Goal: Information Seeking & Learning: Learn about a topic

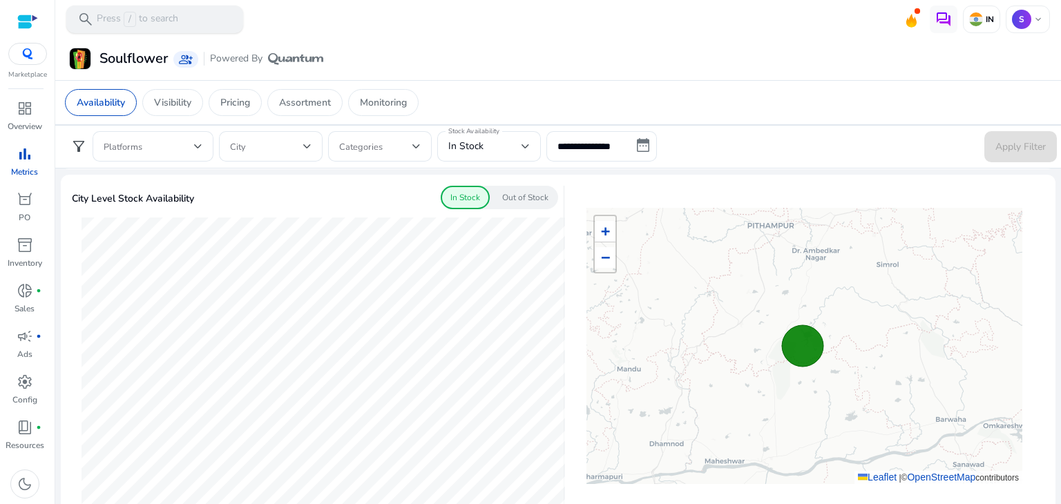
scroll to position [341, 0]
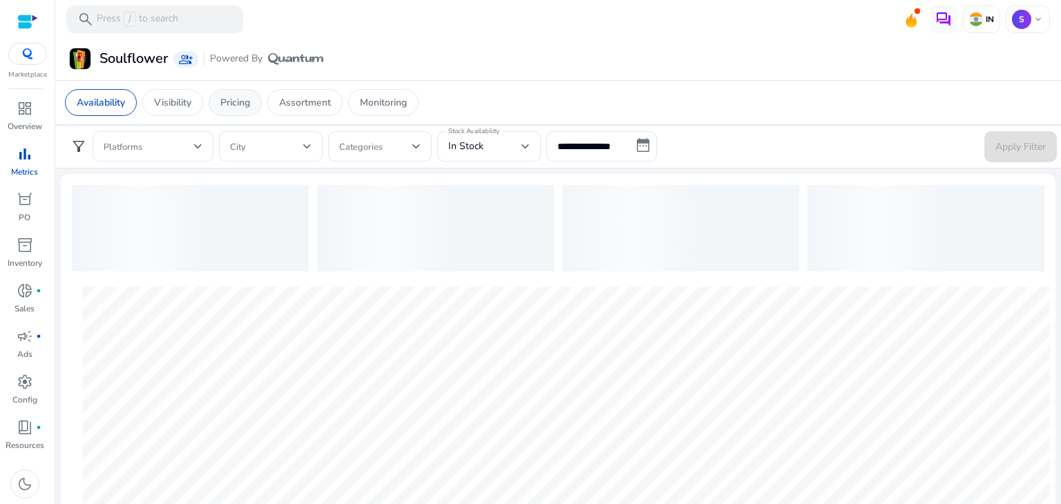
click at [229, 102] on p "Pricing" at bounding box center [235, 102] width 30 height 15
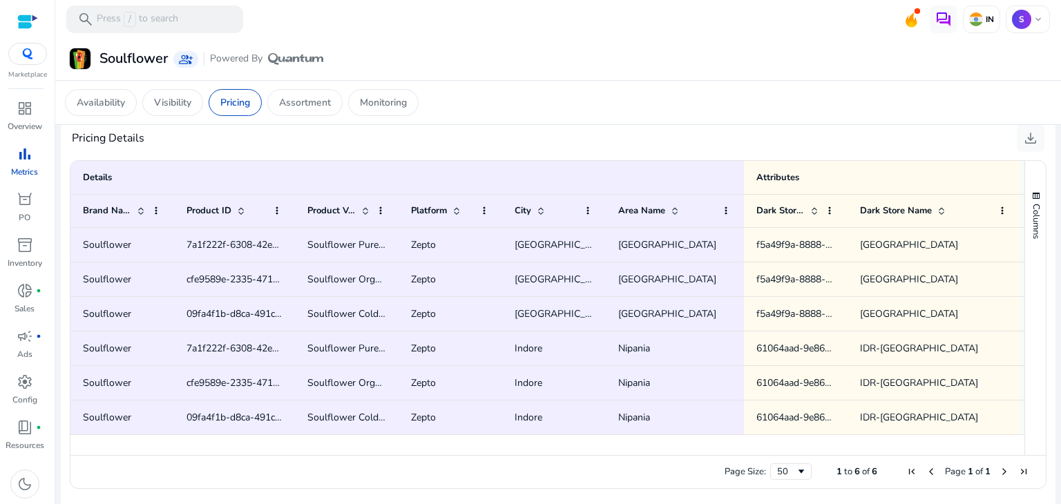
scroll to position [890, 0]
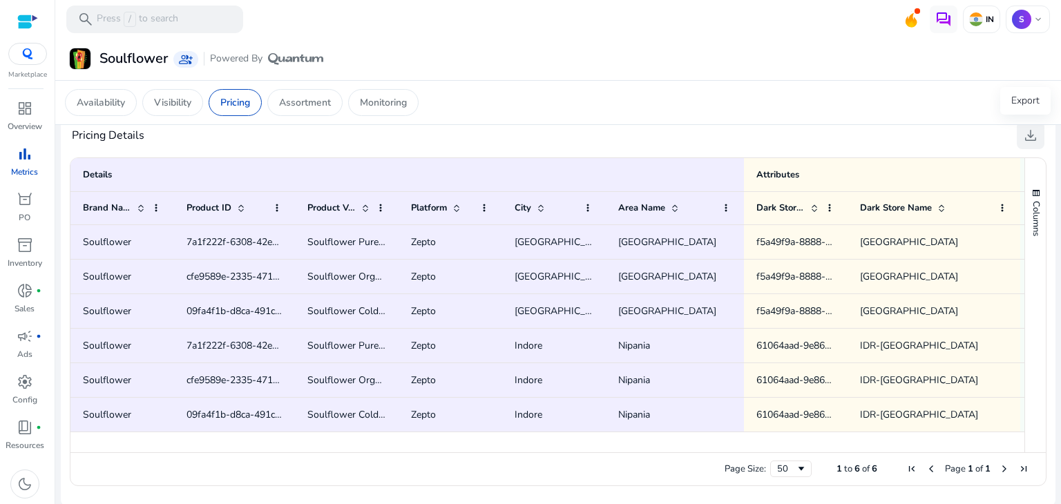
click at [1023, 133] on span "download" at bounding box center [1031, 135] width 17 height 17
click at [612, 169] on div "Details" at bounding box center [407, 174] width 649 height 19
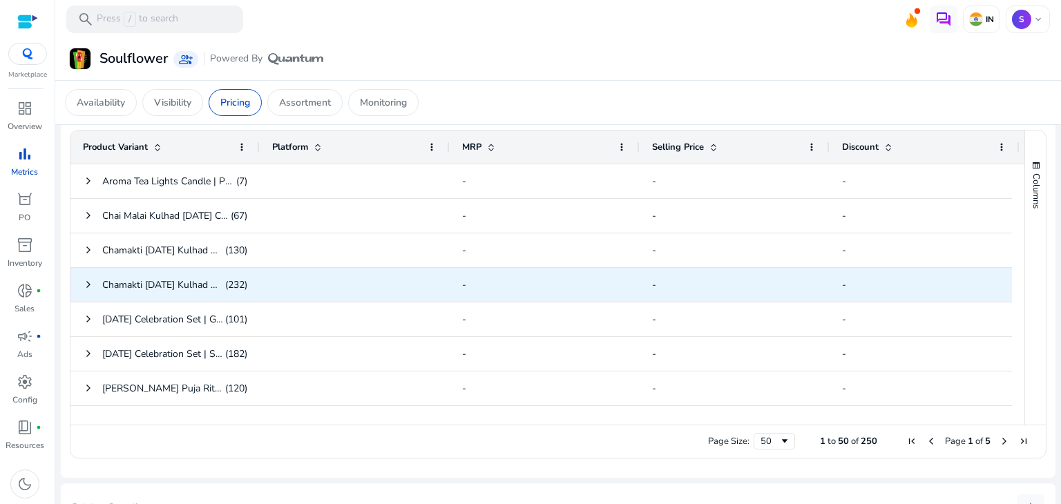
scroll to position [497, 0]
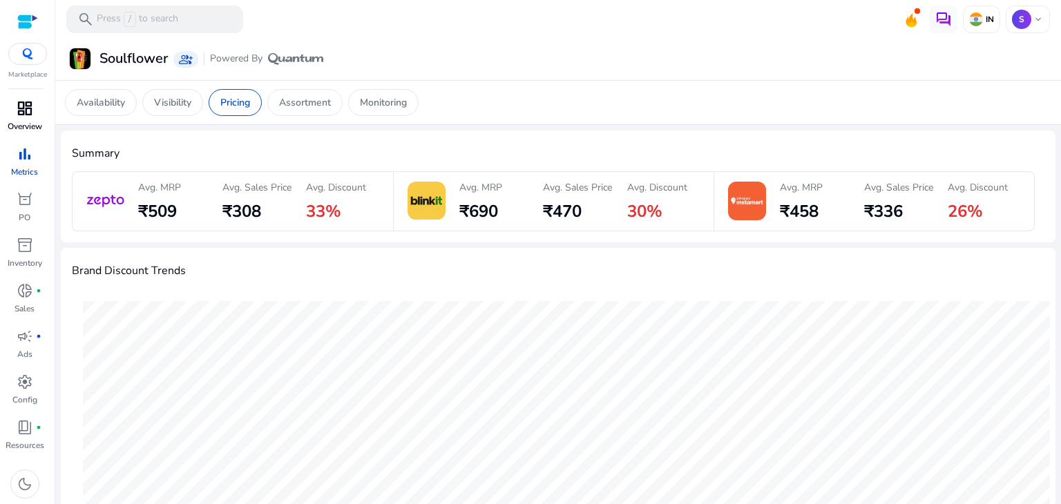
click at [22, 116] on span "dashboard" at bounding box center [25, 108] width 17 height 17
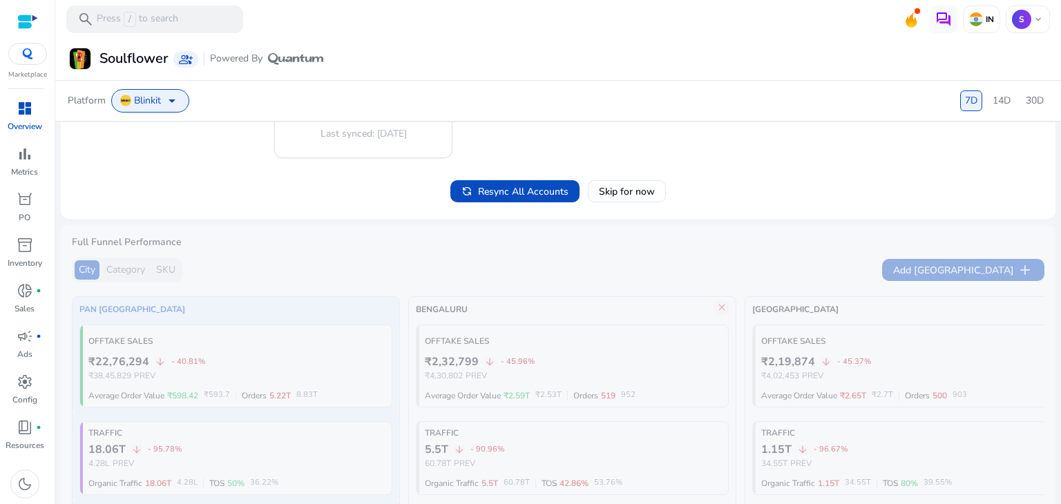
scroll to position [271, 0]
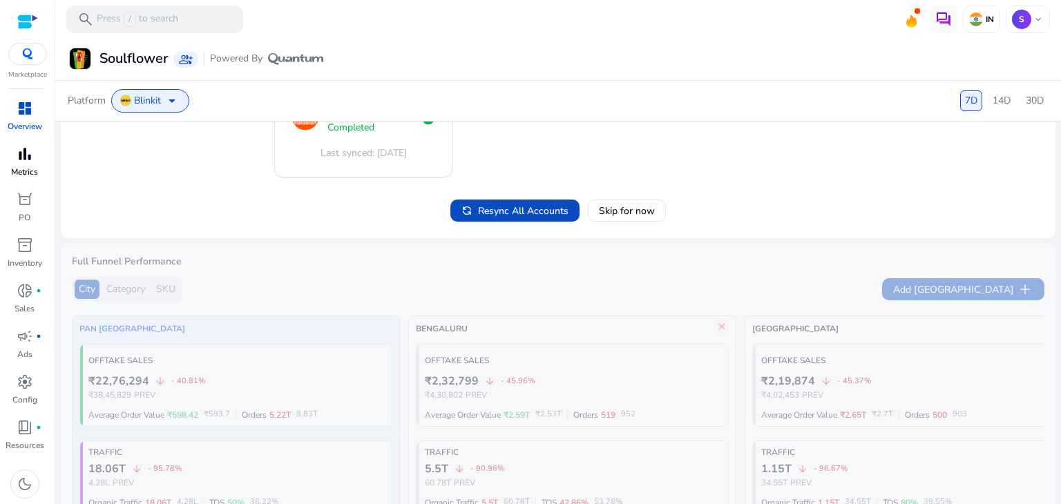
click at [27, 157] on span "bar_chart" at bounding box center [25, 154] width 17 height 17
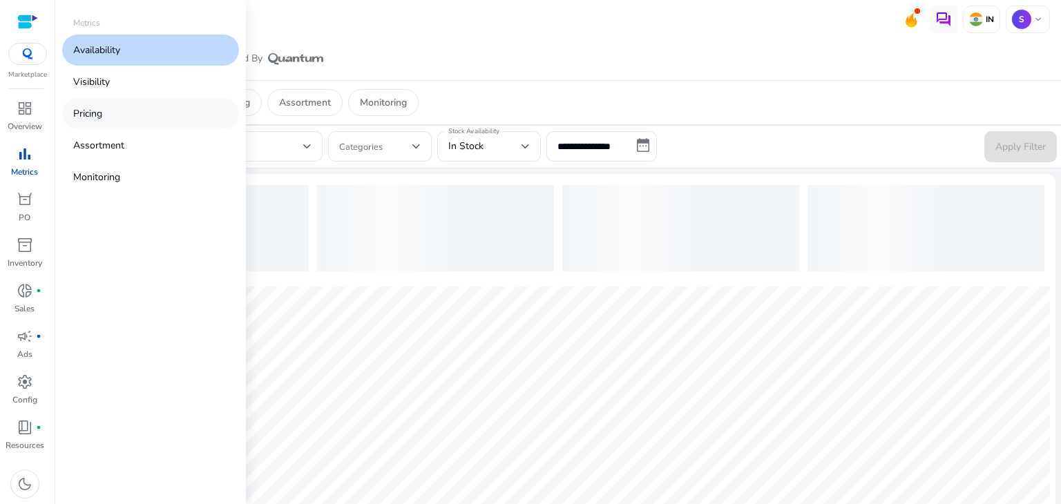
click at [108, 113] on link "Pricing" at bounding box center [150, 113] width 177 height 31
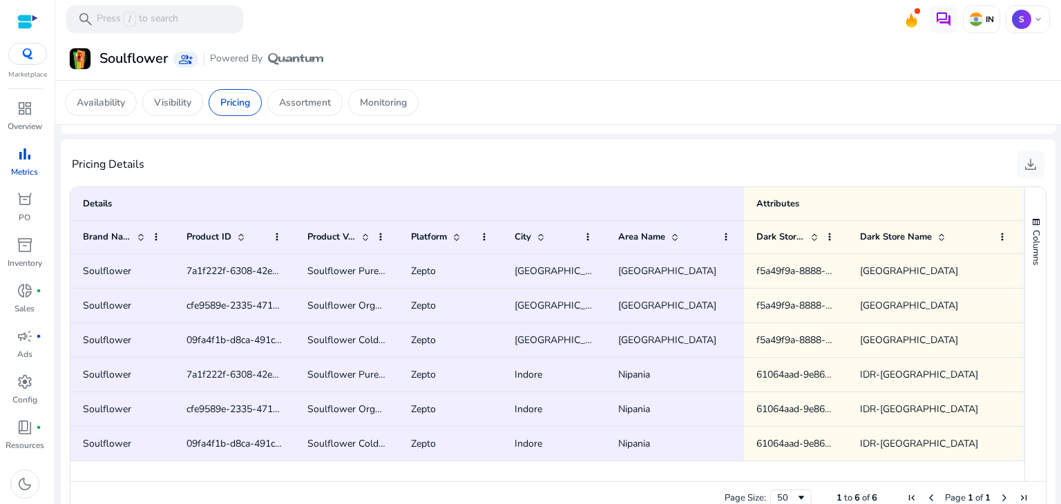
scroll to position [862, 0]
click at [1032, 162] on span "download" at bounding box center [1031, 163] width 17 height 17
click at [106, 104] on p "Availability" at bounding box center [101, 102] width 48 height 15
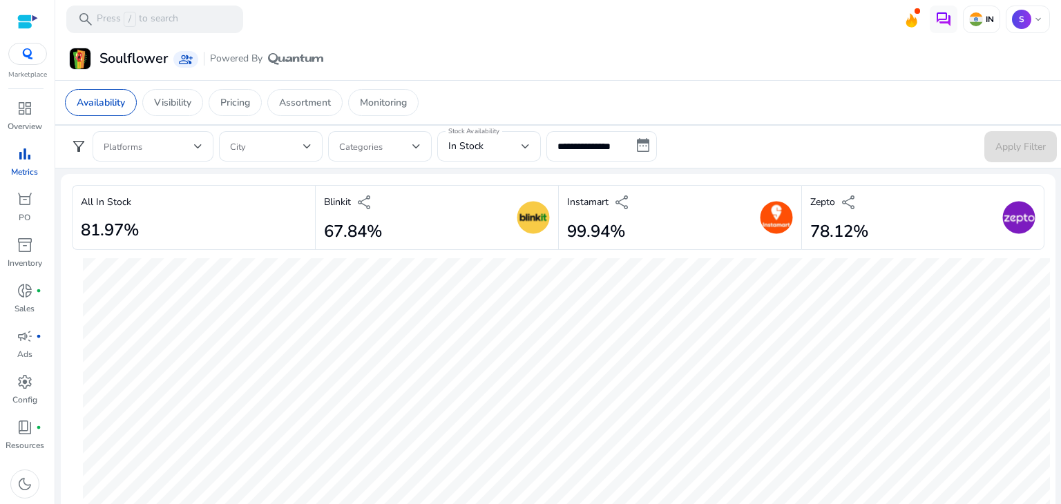
scroll to position [1, 0]
